Goal: Task Accomplishment & Management: Use online tool/utility

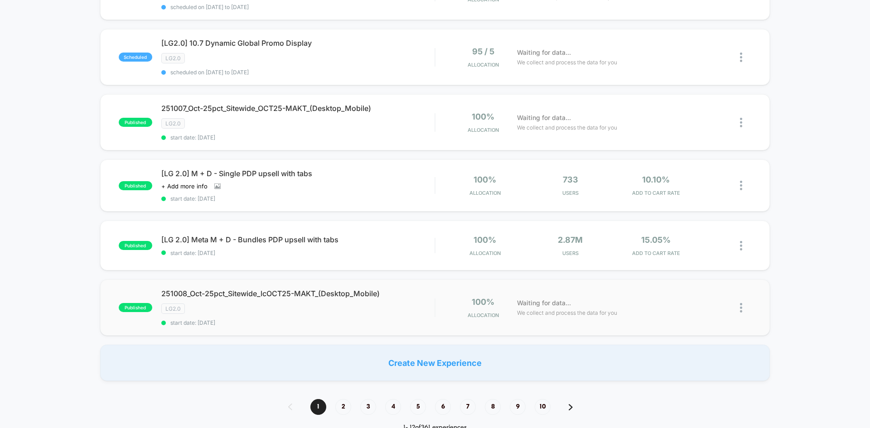
scroll to position [589, 0]
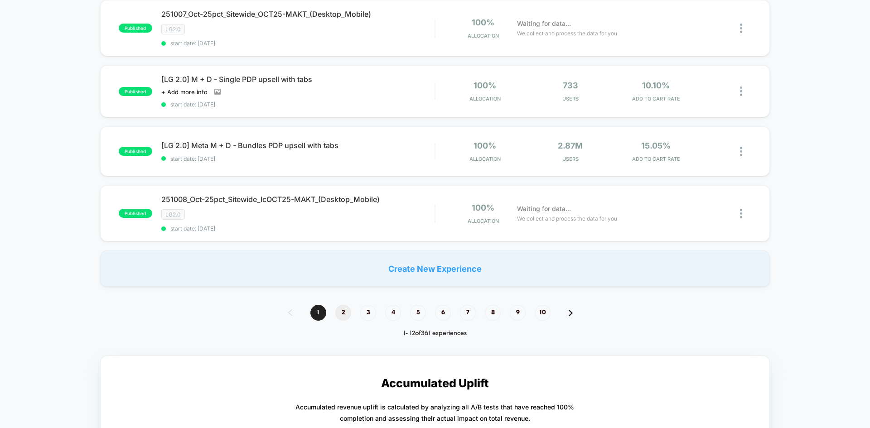
click at [345, 313] on span "2" at bounding box center [343, 313] width 16 height 16
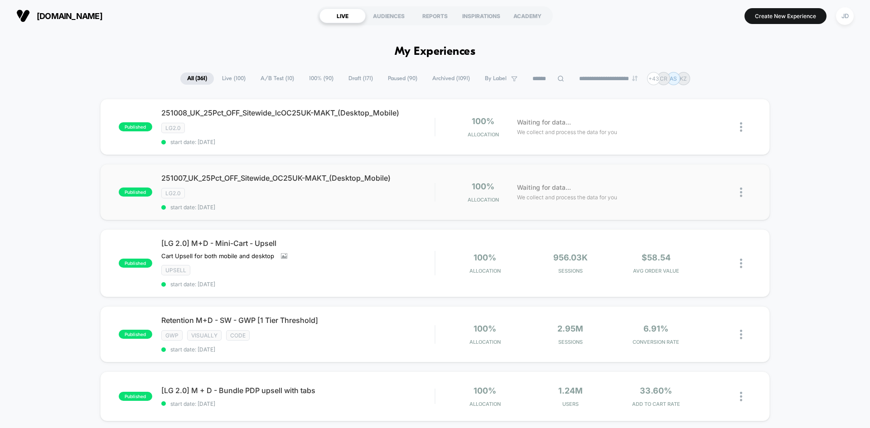
click at [740, 194] on img at bounding box center [741, 192] width 2 height 10
click at [693, 141] on div "Edit" at bounding box center [694, 140] width 82 height 20
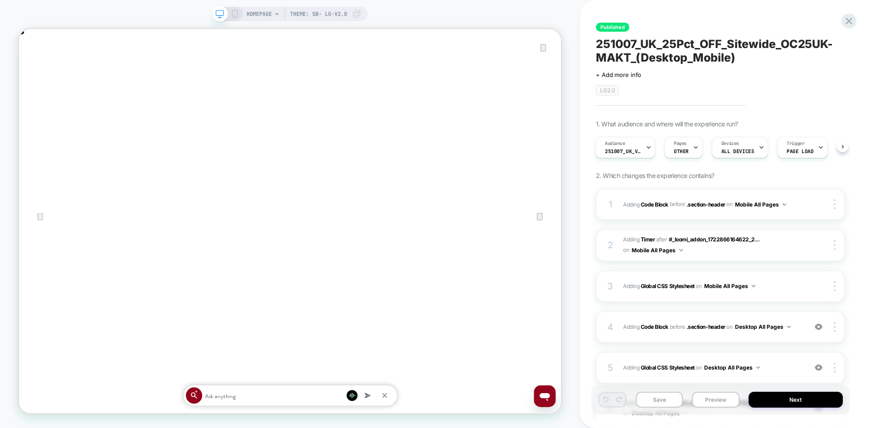
scroll to position [0, 1445]
click at [34, 69] on icon "Close" at bounding box center [28, 74] width 11 height 11
click at [795, 327] on span "Adding Code Block BEFORE .section-header .section-header on Desktop All Pages" at bounding box center [712, 326] width 179 height 11
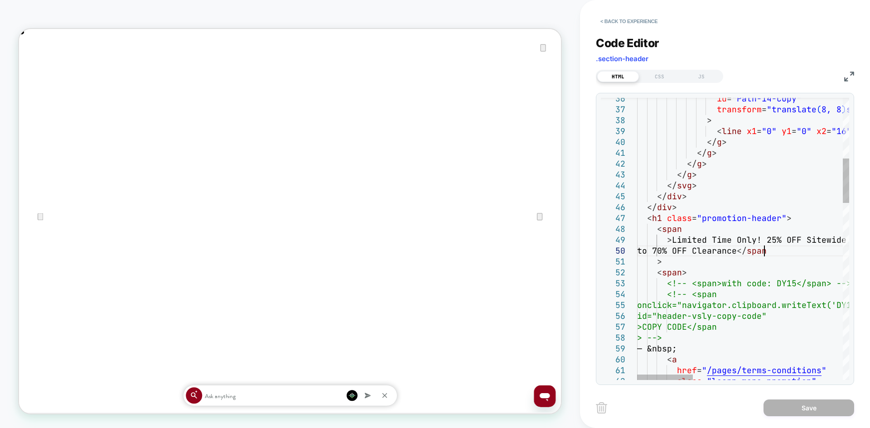
scroll to position [0, 0]
drag, startPoint x: 763, startPoint y: 251, endPoint x: 673, endPoint y: 251, distance: 89.2
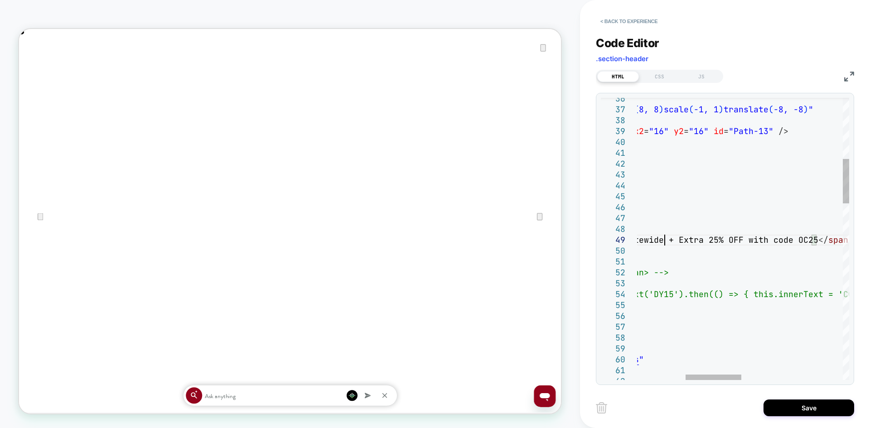
type textarea "**********"
click at [795, 408] on button "Save" at bounding box center [808, 407] width 91 height 17
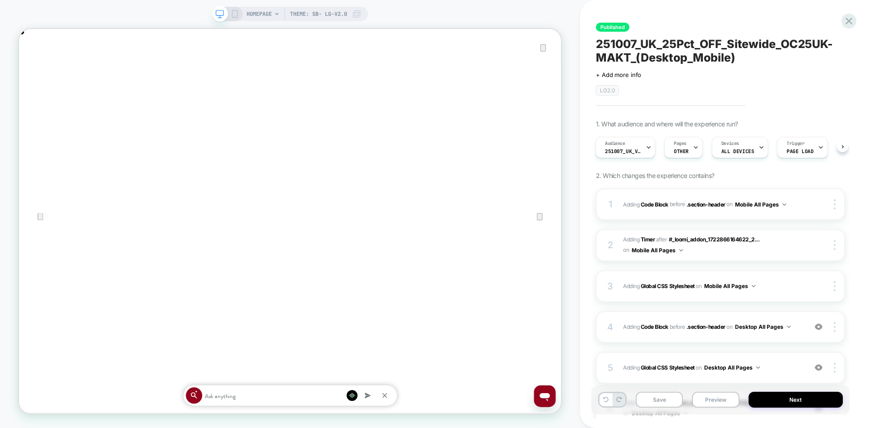
scroll to position [0, 1445]
click at [231, 12] on icon at bounding box center [235, 14] width 8 height 8
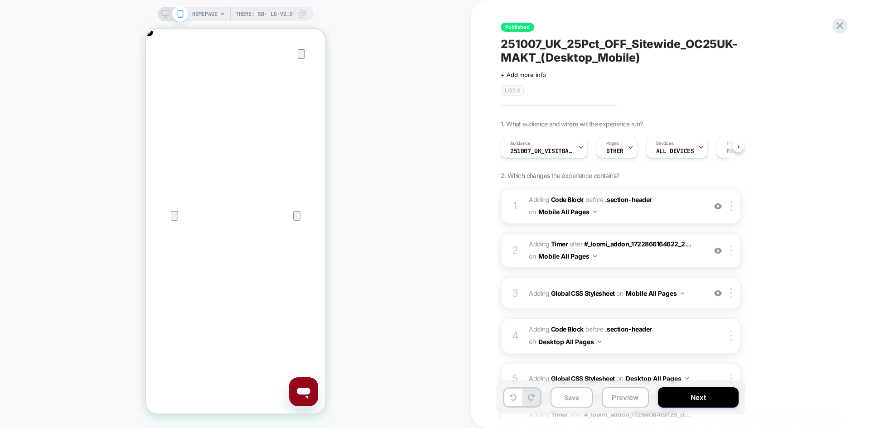
scroll to position [0, 0]
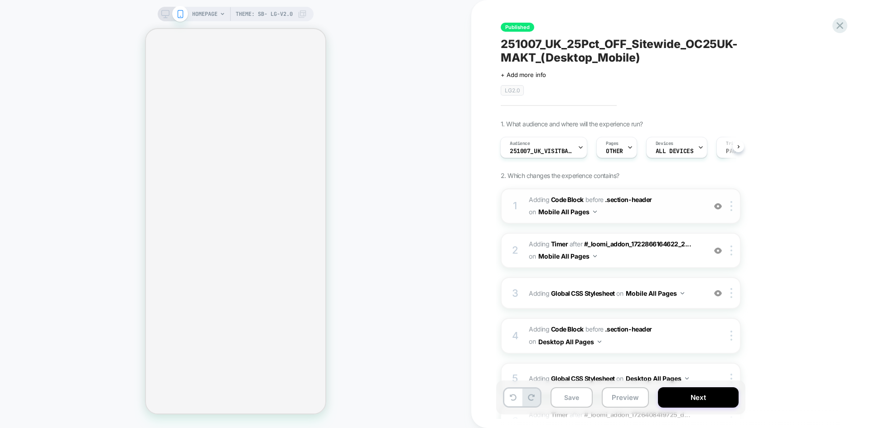
click at [608, 214] on span "Adding Code Block BEFORE .section-header .section-header on Mobile All Pages" at bounding box center [614, 206] width 173 height 24
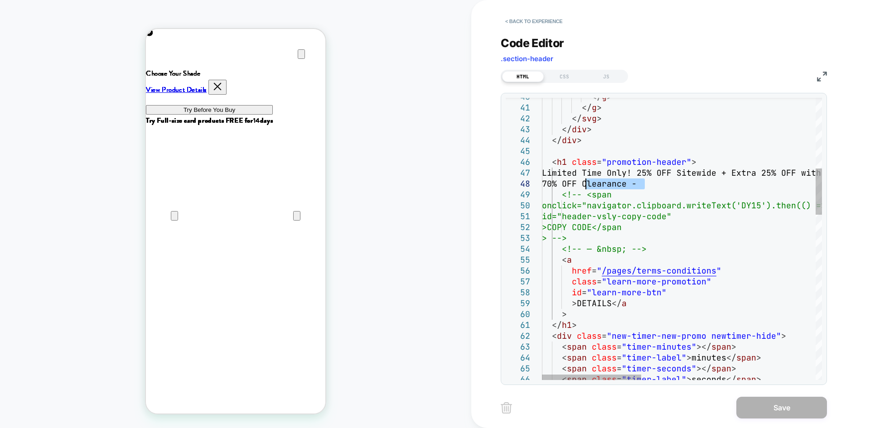
scroll to position [0, 359]
drag, startPoint x: 645, startPoint y: 185, endPoint x: 543, endPoint y: 187, distance: 101.5
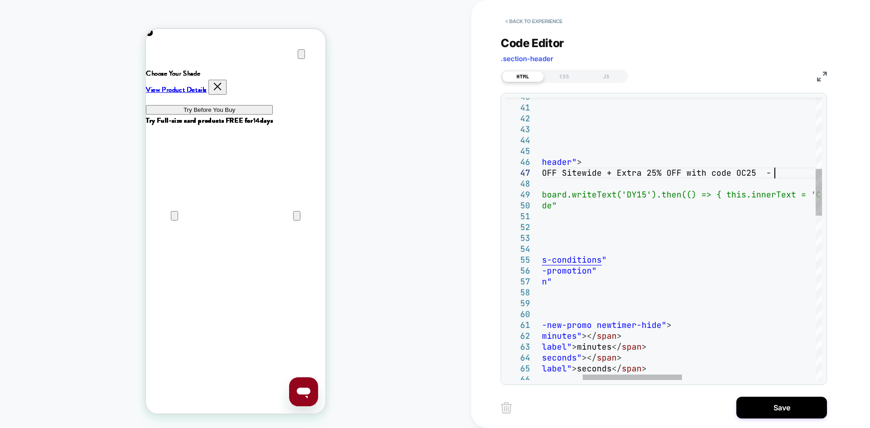
scroll to position [0, 0]
type textarea "**********"
click at [797, 402] on button "Save" at bounding box center [781, 408] width 91 height 22
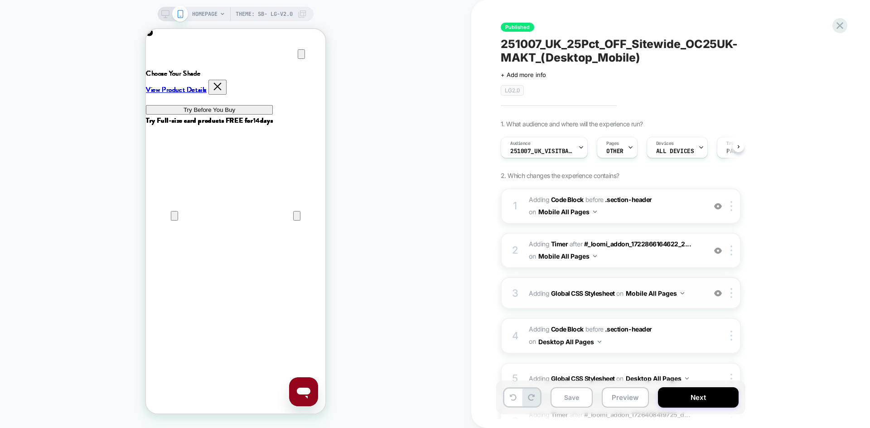
scroll to position [0, 0]
click at [575, 398] on button "Save" at bounding box center [571, 397] width 42 height 20
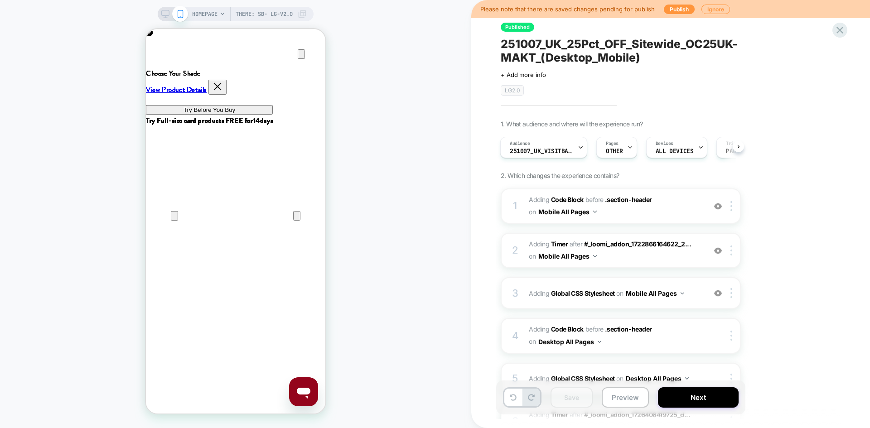
scroll to position [0, 179]
click at [667, 8] on button "Publish" at bounding box center [678, 10] width 31 height 10
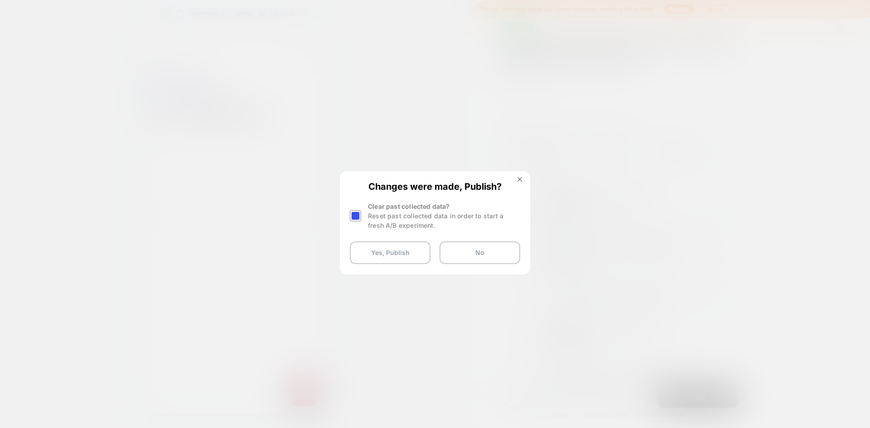
drag, startPoint x: 385, startPoint y: 251, endPoint x: 16, endPoint y: 264, distance: 368.9
click at [385, 251] on button "Yes, Publish" at bounding box center [390, 252] width 81 height 23
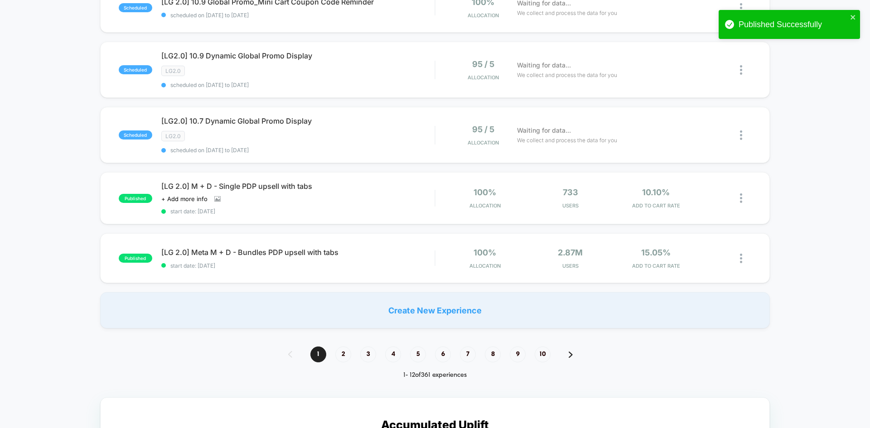
scroll to position [634, 0]
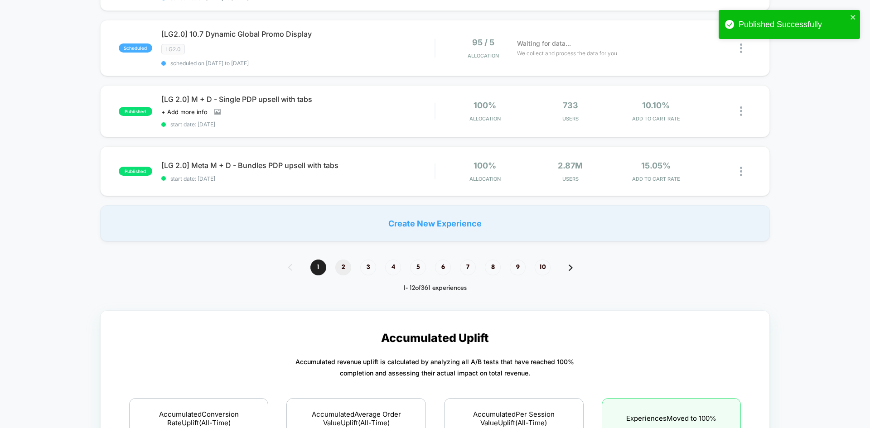
click at [346, 269] on span "2" at bounding box center [343, 267] width 16 height 16
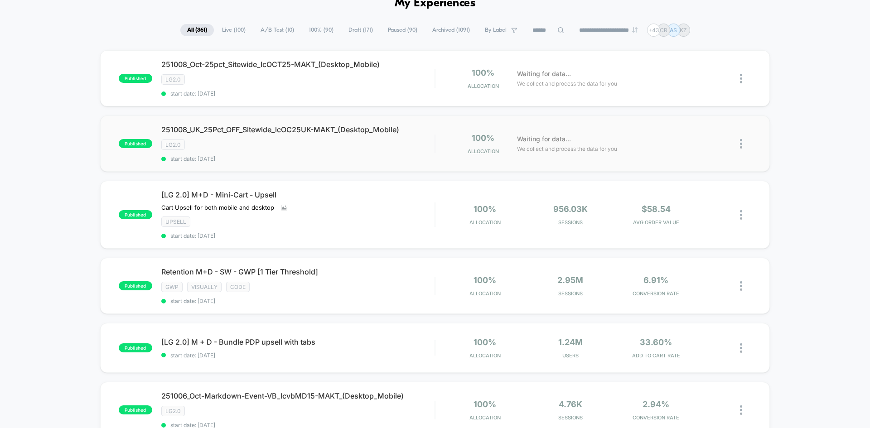
scroll to position [0, 0]
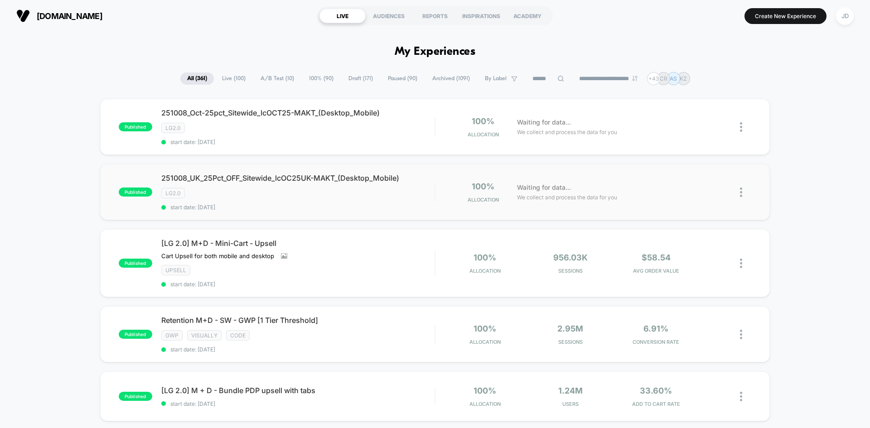
click at [740, 193] on img at bounding box center [741, 192] width 2 height 10
click at [687, 142] on div "Edit" at bounding box center [694, 140] width 82 height 20
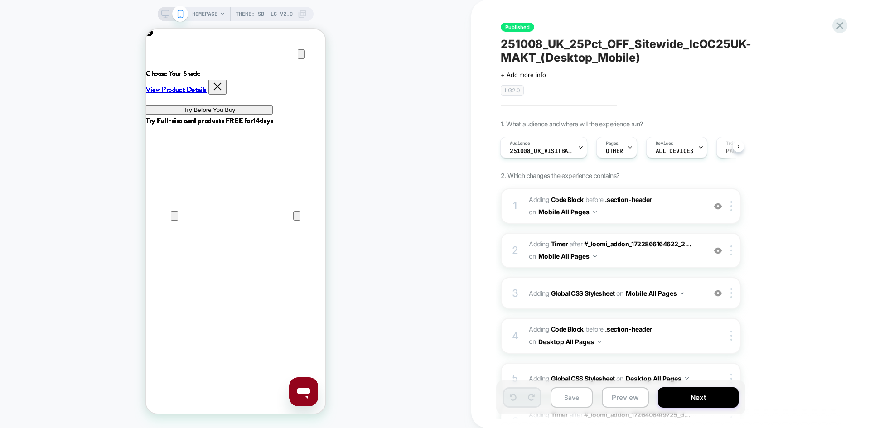
scroll to position [0, 359]
click at [160, 67] on icon "Close" at bounding box center [154, 72] width 11 height 11
click at [671, 207] on span "Adding Code Block BEFORE .section-header .section-header on Mobile All Pages" at bounding box center [614, 206] width 173 height 24
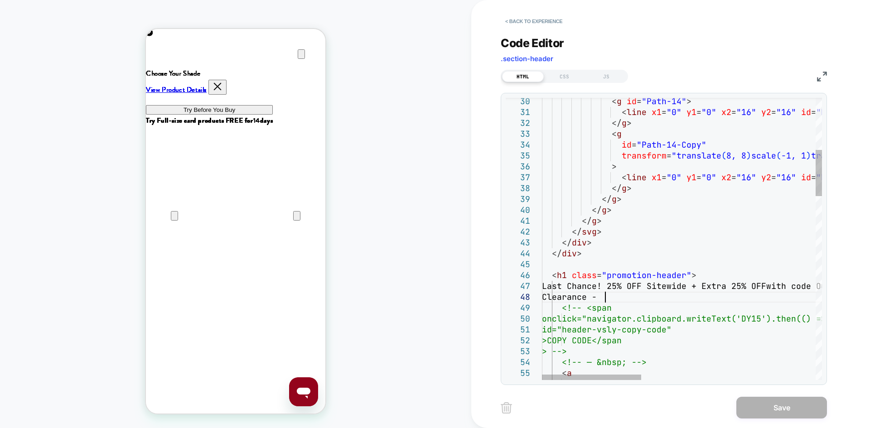
scroll to position [0, 0]
drag, startPoint x: 603, startPoint y: 295, endPoint x: 535, endPoint y: 294, distance: 68.4
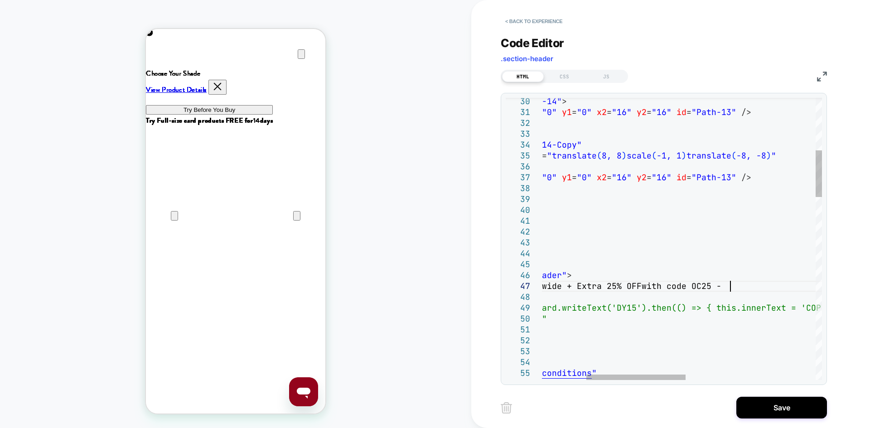
scroll to position [0, 359]
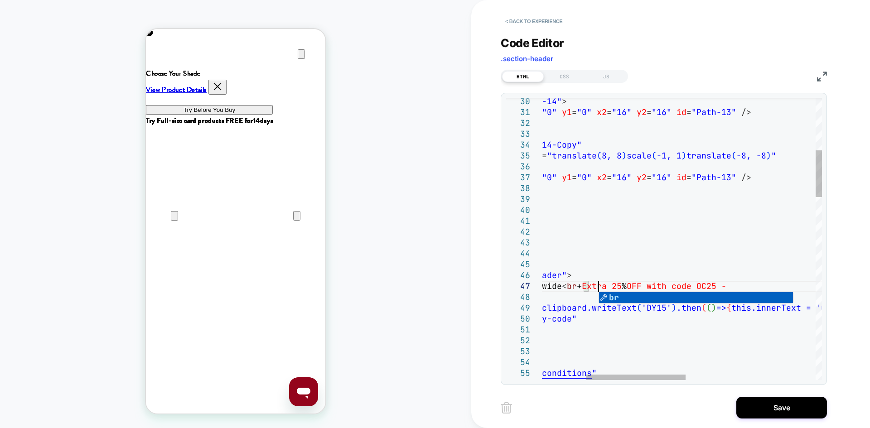
scroll to position [65, 186]
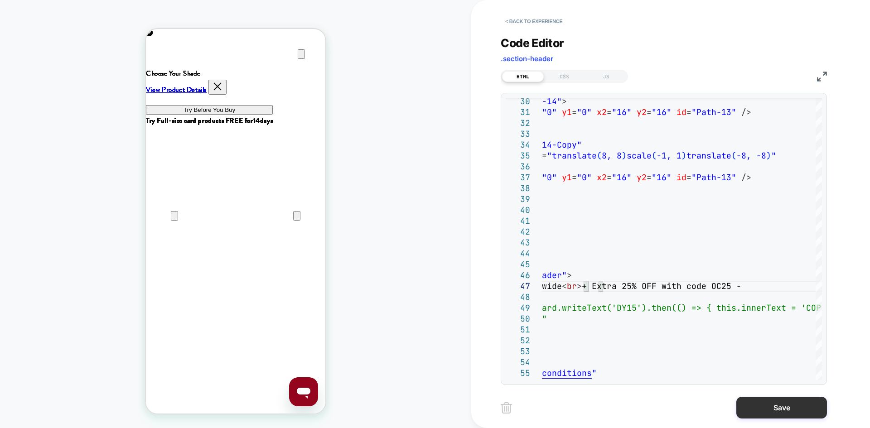
type textarea "**********"
click at [797, 405] on button "Save" at bounding box center [781, 408] width 91 height 22
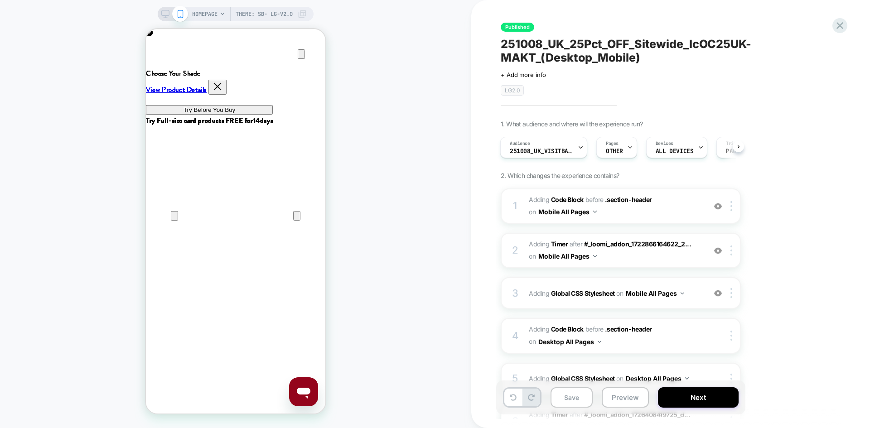
scroll to position [0, 0]
drag, startPoint x: 407, startPoint y: 95, endPoint x: 164, endPoint y: 16, distance: 254.6
click at [165, 16] on icon at bounding box center [165, 16] width 0 height 2
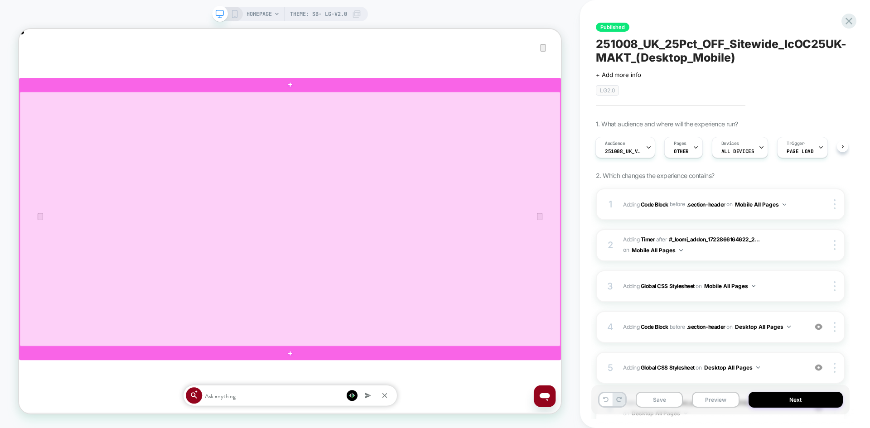
scroll to position [0, 1445]
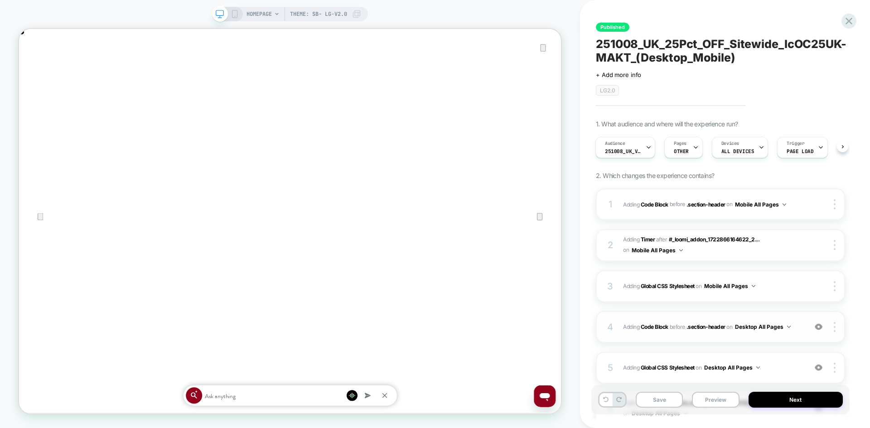
click at [797, 330] on span "Adding Code Block BEFORE .section-header .section-header on Desktop All Pages" at bounding box center [712, 326] width 179 height 11
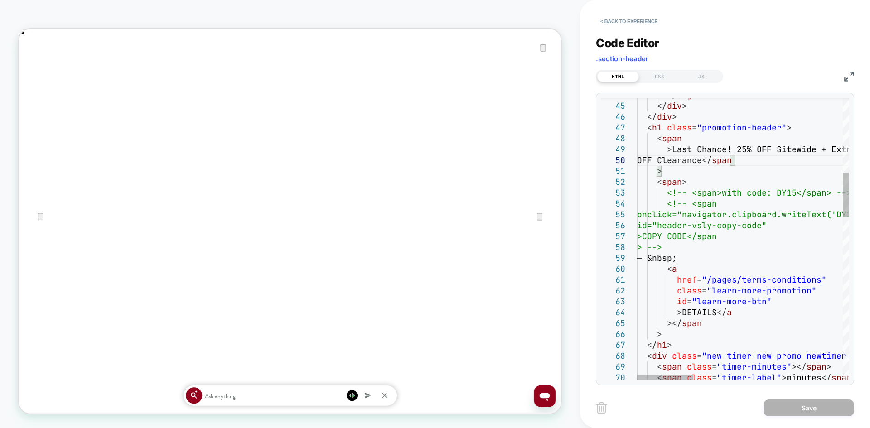
scroll to position [0, 0]
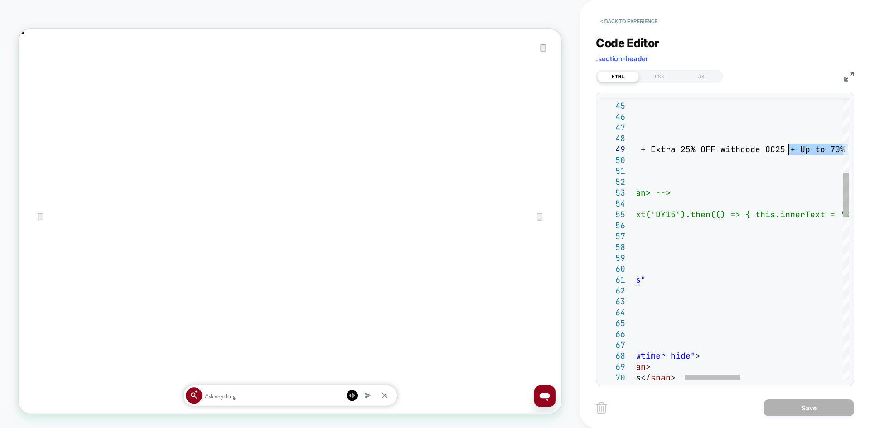
drag, startPoint x: 730, startPoint y: 159, endPoint x: 787, endPoint y: 153, distance: 57.4
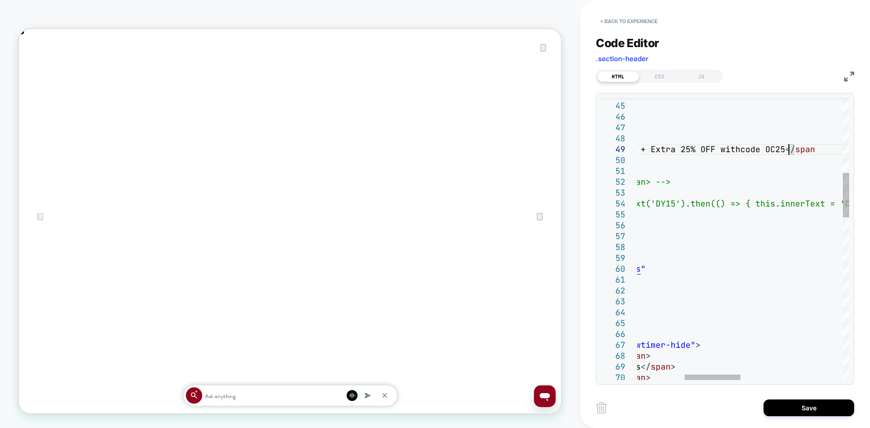
type textarea "**********"
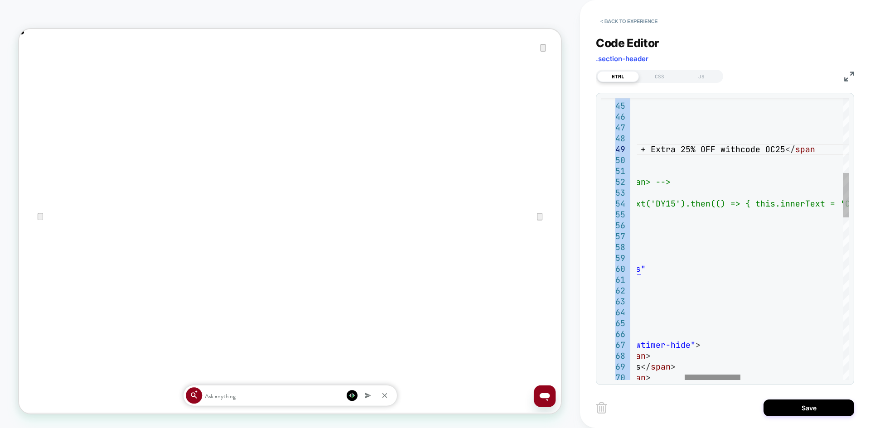
drag, startPoint x: 716, startPoint y: 380, endPoint x: 711, endPoint y: 379, distance: 5.3
click at [711, 379] on div "44 45 46 47 48 49 50 51 52 53 54 55 56 57 58 59 60 61 62 63 64 65 66 67 68 69 7…" at bounding box center [725, 239] width 258 height 292
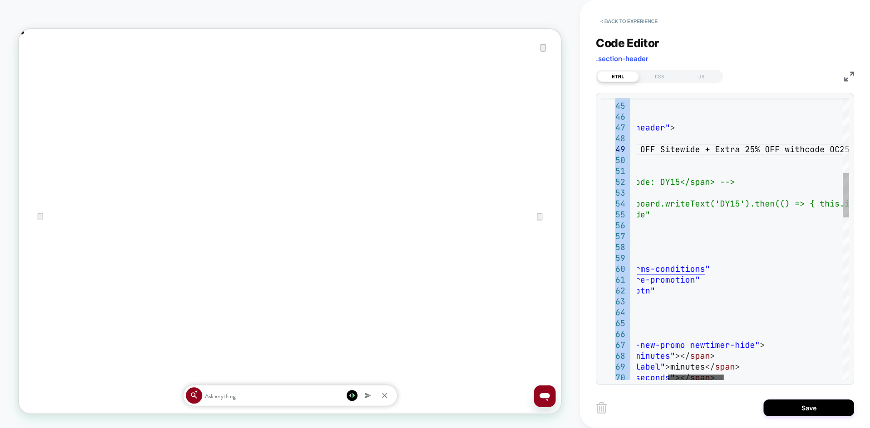
click at [697, 375] on div at bounding box center [696, 377] width 56 height 5
click at [794, 406] on button "Save" at bounding box center [808, 407] width 91 height 17
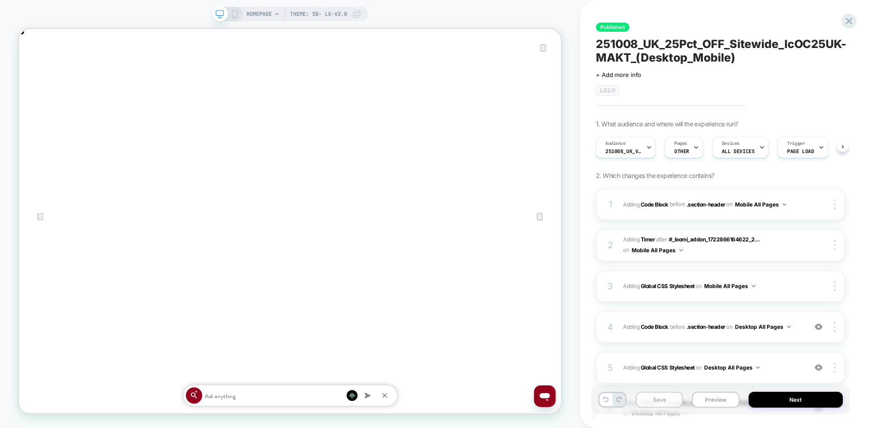
scroll to position [0, 0]
click at [655, 399] on button "Save" at bounding box center [658, 400] width 47 height 16
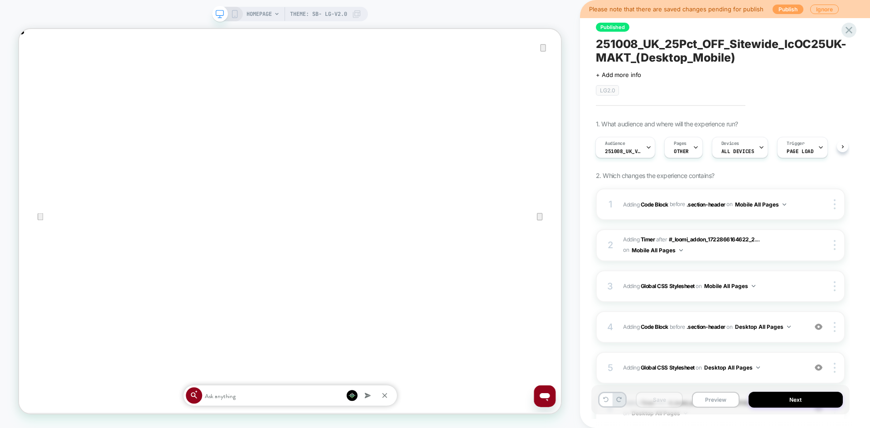
click at [783, 10] on button "Publish" at bounding box center [787, 10] width 31 height 10
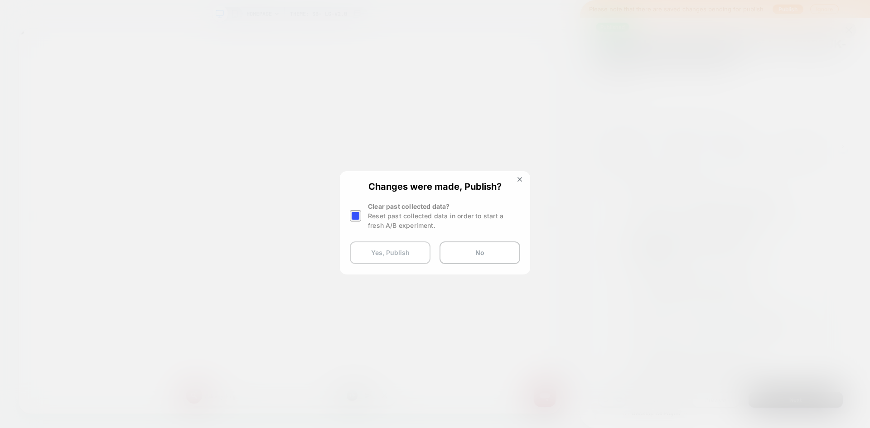
scroll to position [0, 1445]
click at [398, 255] on button "Yes, Publish" at bounding box center [390, 252] width 81 height 23
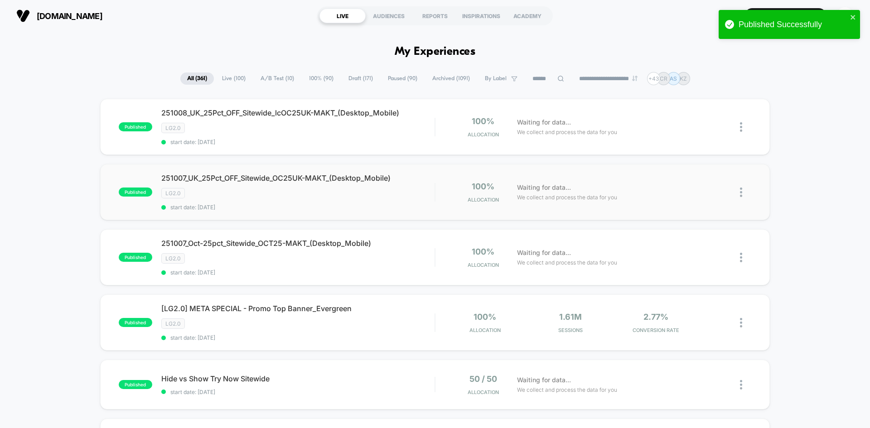
click at [740, 191] on img at bounding box center [741, 192] width 2 height 10
click at [691, 141] on div "Edit" at bounding box center [694, 140] width 82 height 20
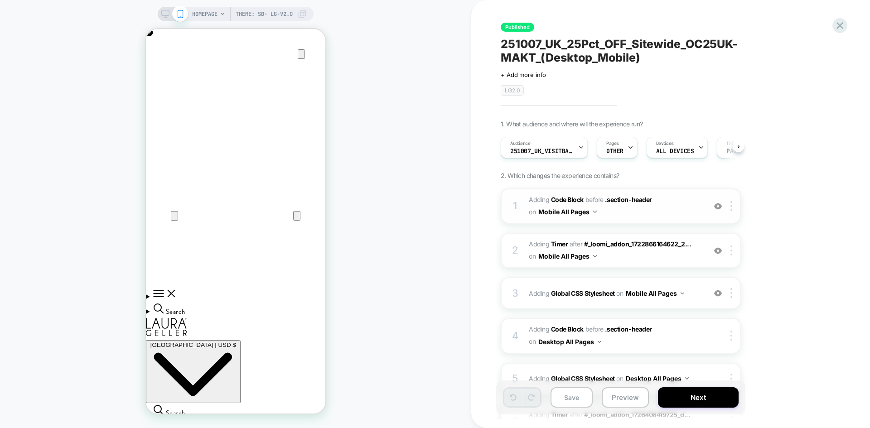
scroll to position [0, 0]
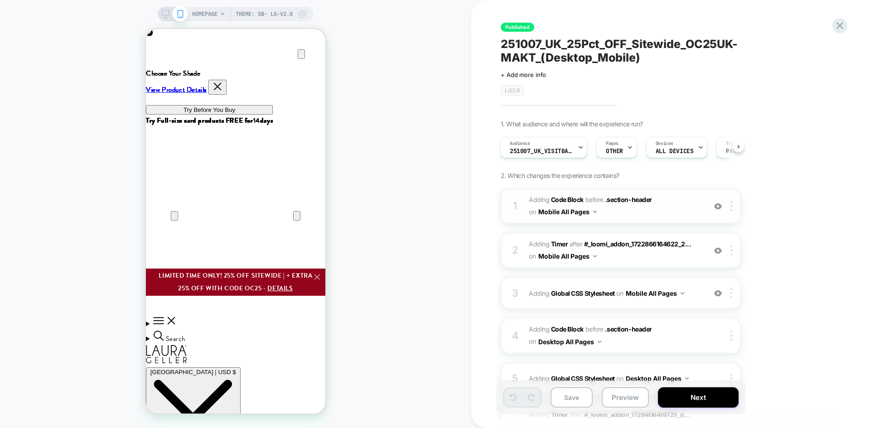
click at [672, 212] on span "Adding Code Block BEFORE .section-header .section-header on Mobile All Pages" at bounding box center [614, 206] width 173 height 24
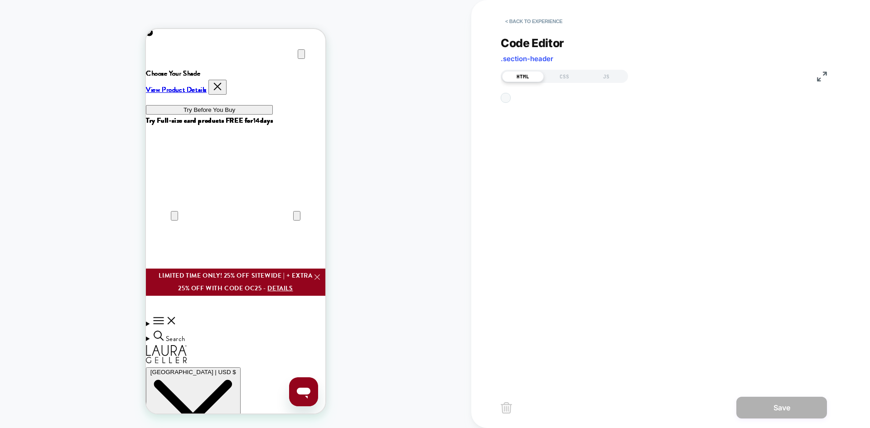
scroll to position [0, 0]
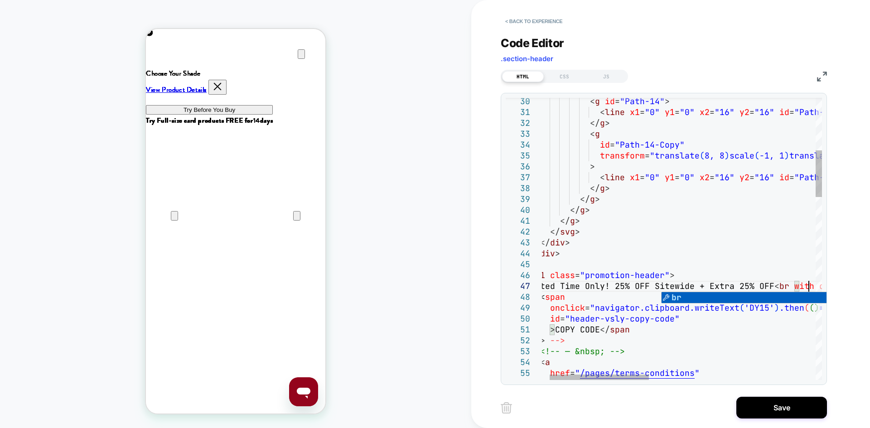
scroll to position [0, 179]
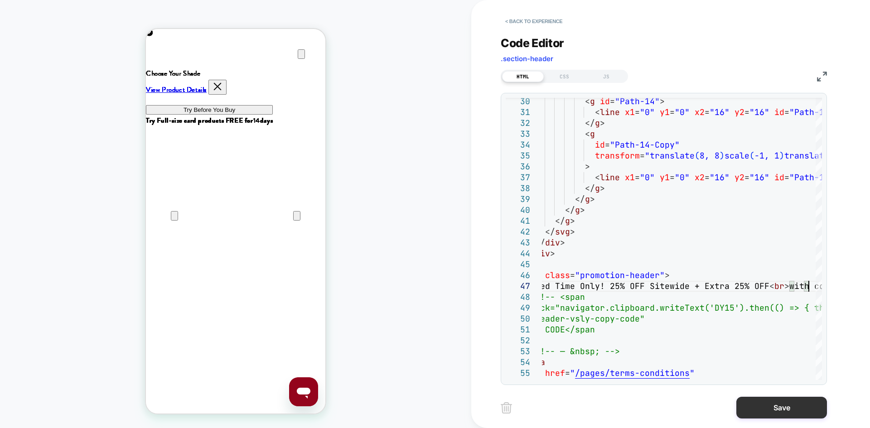
type textarea "**********"
click at [774, 406] on button "Save" at bounding box center [781, 408] width 91 height 22
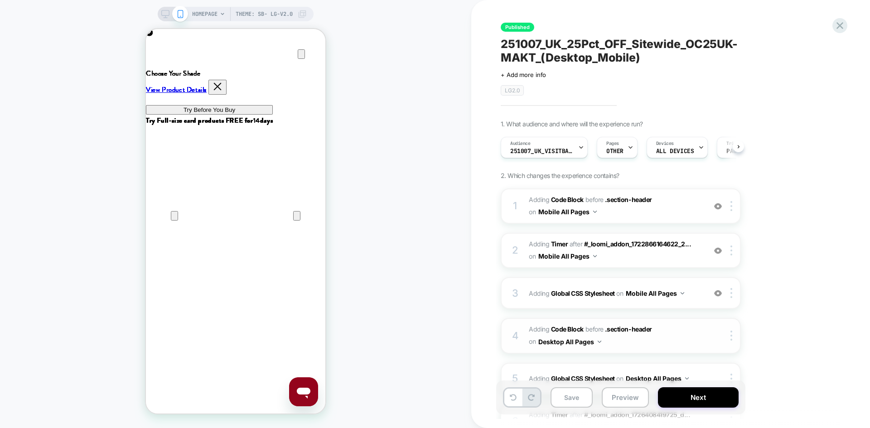
scroll to position [0, 0]
click at [652, 215] on span "Adding Code Block BEFORE .section-header .section-header on Mobile All Pages" at bounding box center [614, 206] width 173 height 24
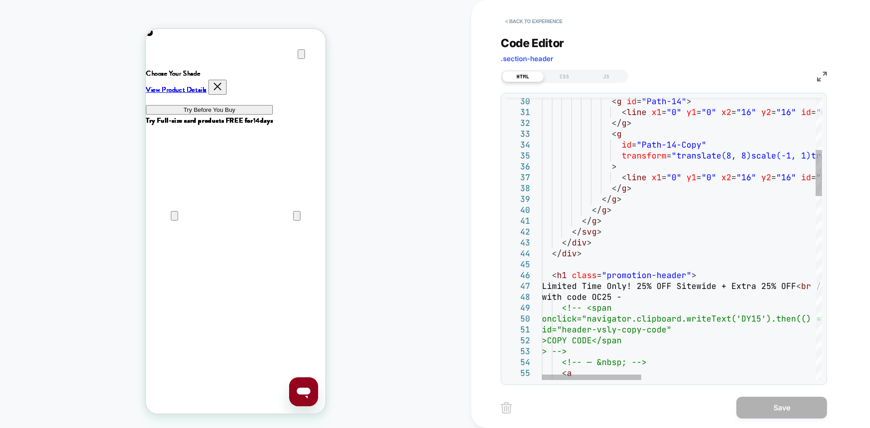
scroll to position [0, 359]
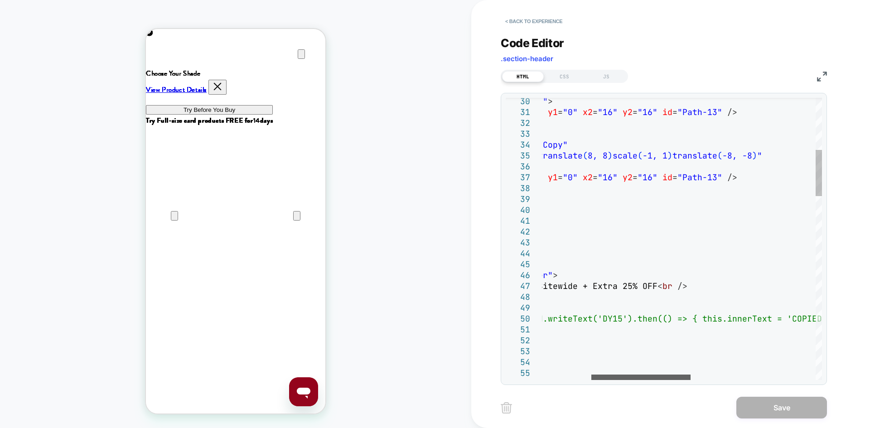
click at [660, 379] on div at bounding box center [640, 377] width 99 height 5
drag, startPoint x: 706, startPoint y: 286, endPoint x: 676, endPoint y: 287, distance: 30.4
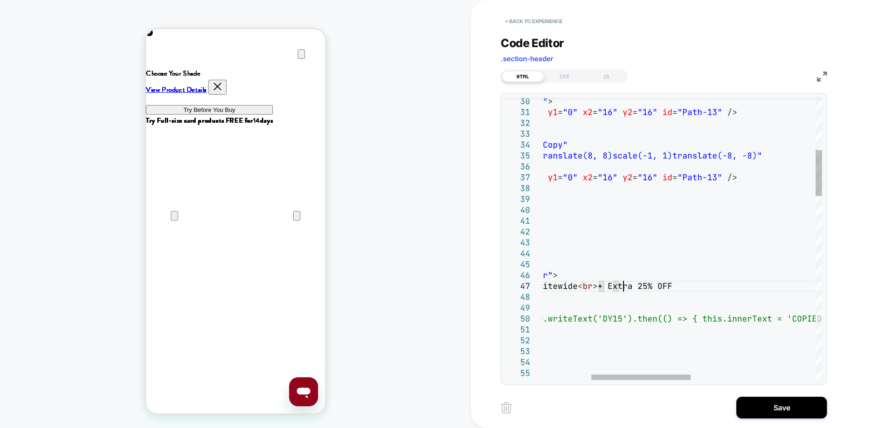
scroll to position [65, 220]
type textarea "**********"
click at [809, 407] on button "Save" at bounding box center [781, 408] width 91 height 22
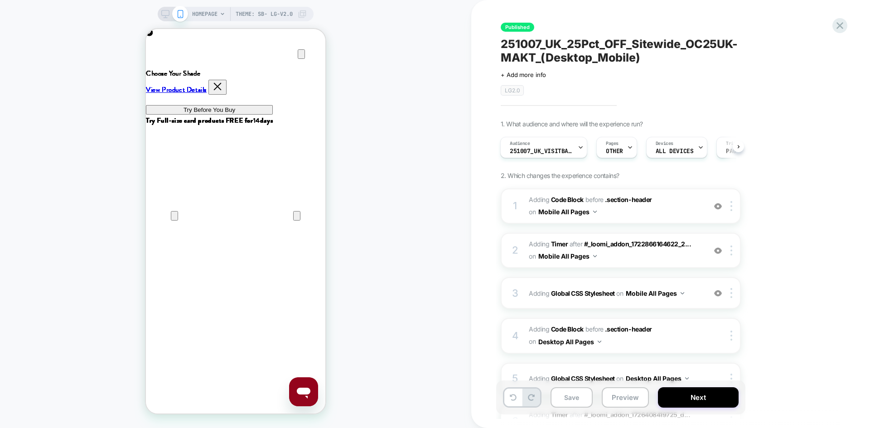
scroll to position [0, 179]
click at [161, 10] on icon at bounding box center [165, 14] width 8 height 8
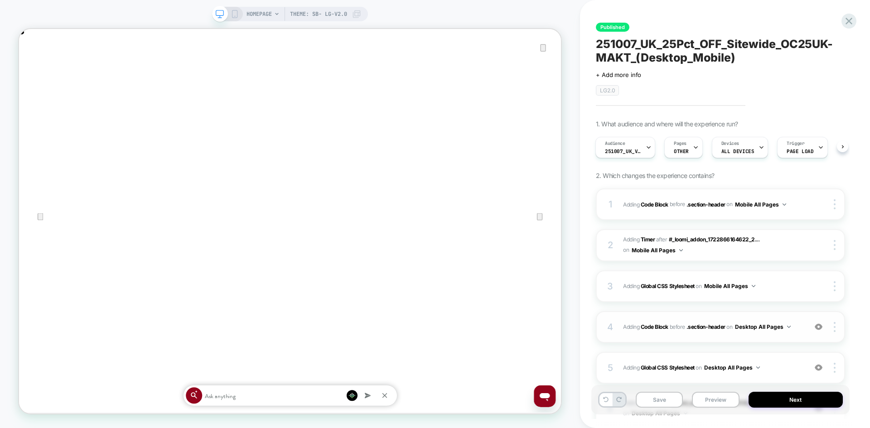
click at [797, 331] on span "Adding Code Block BEFORE .section-header .section-header on Desktop All Pages" at bounding box center [712, 326] width 179 height 11
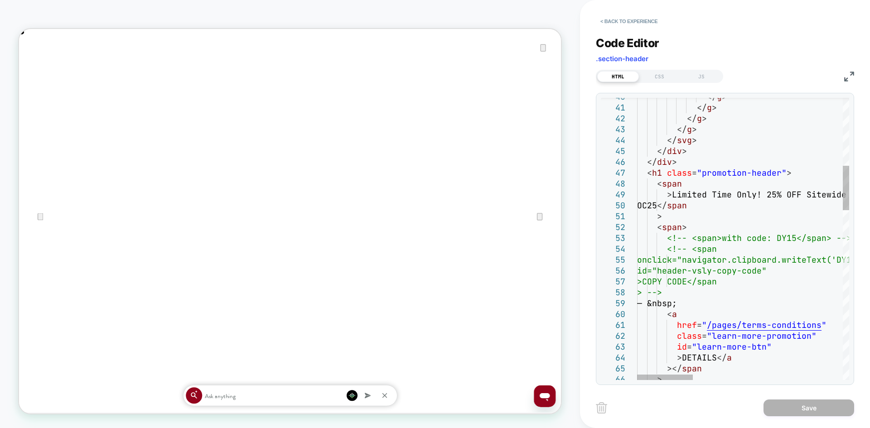
scroll to position [0, 1445]
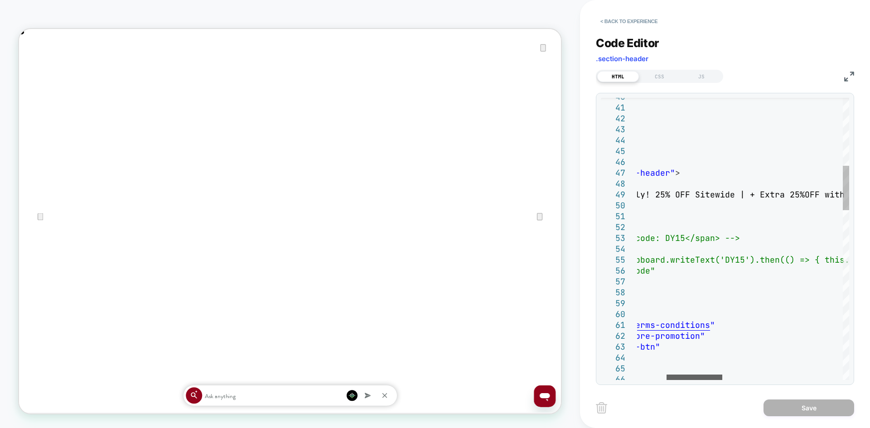
click at [716, 375] on div at bounding box center [694, 377] width 56 height 5
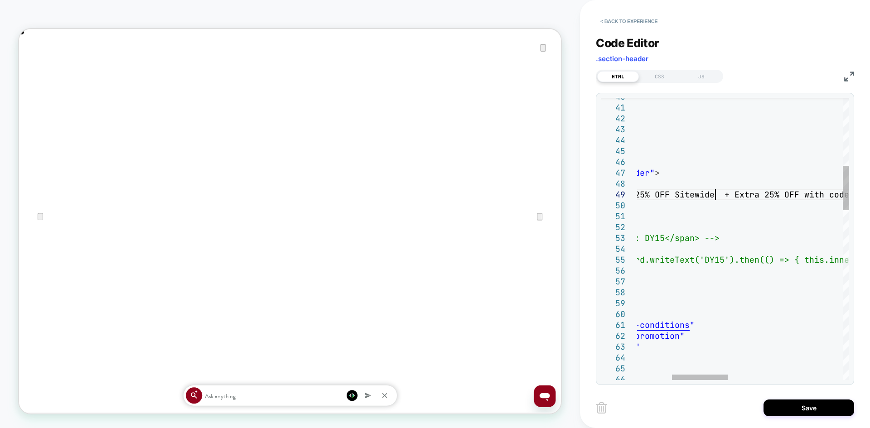
type textarea "**********"
click at [797, 405] on button "Save" at bounding box center [808, 407] width 91 height 17
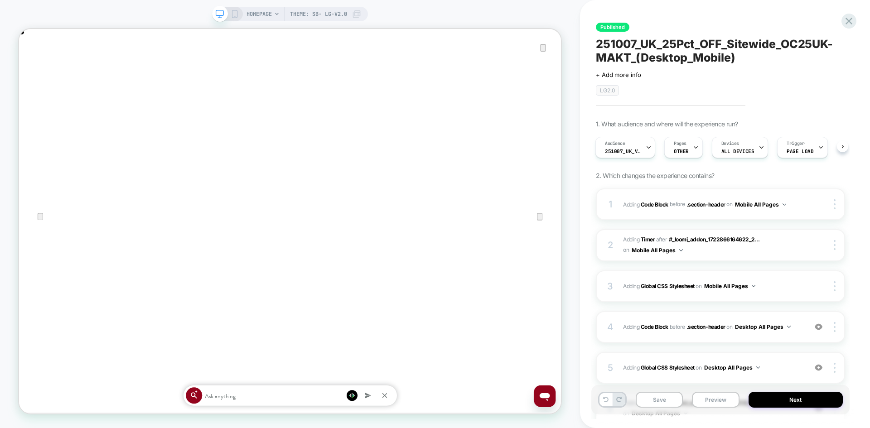
scroll to position [0, 722]
click at [668, 399] on button "Save" at bounding box center [658, 400] width 47 height 16
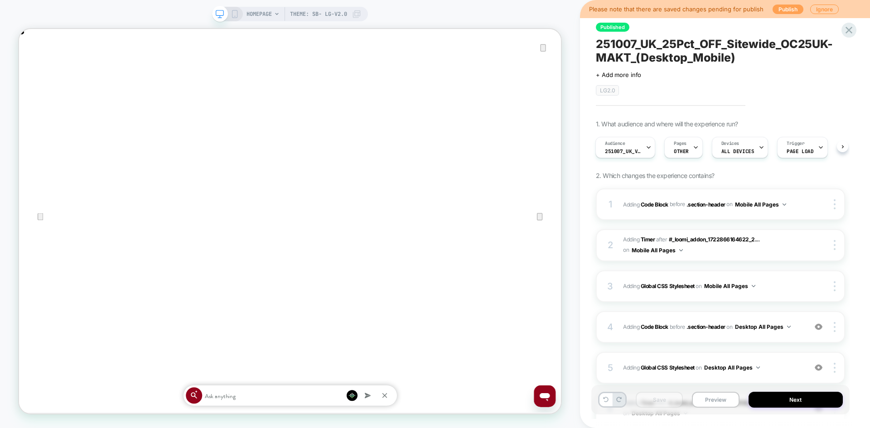
click at [780, 10] on button "Publish" at bounding box center [787, 10] width 31 height 10
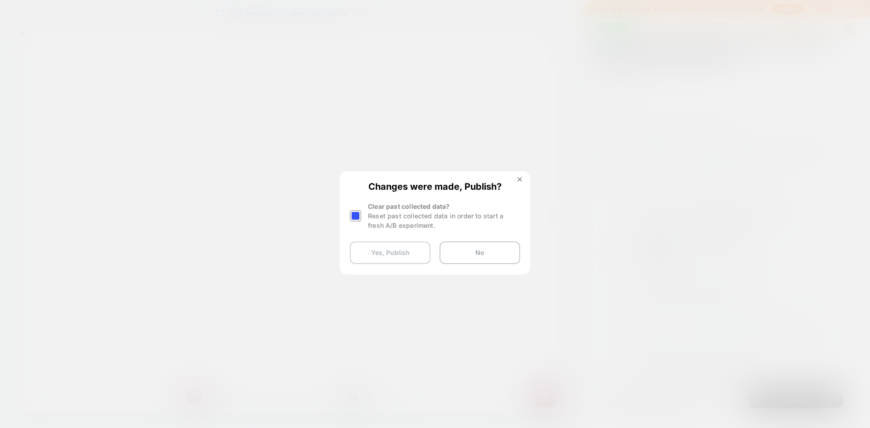
click at [406, 258] on button "Yes, Publish" at bounding box center [390, 252] width 81 height 23
